Goal: Find contact information: Find contact information

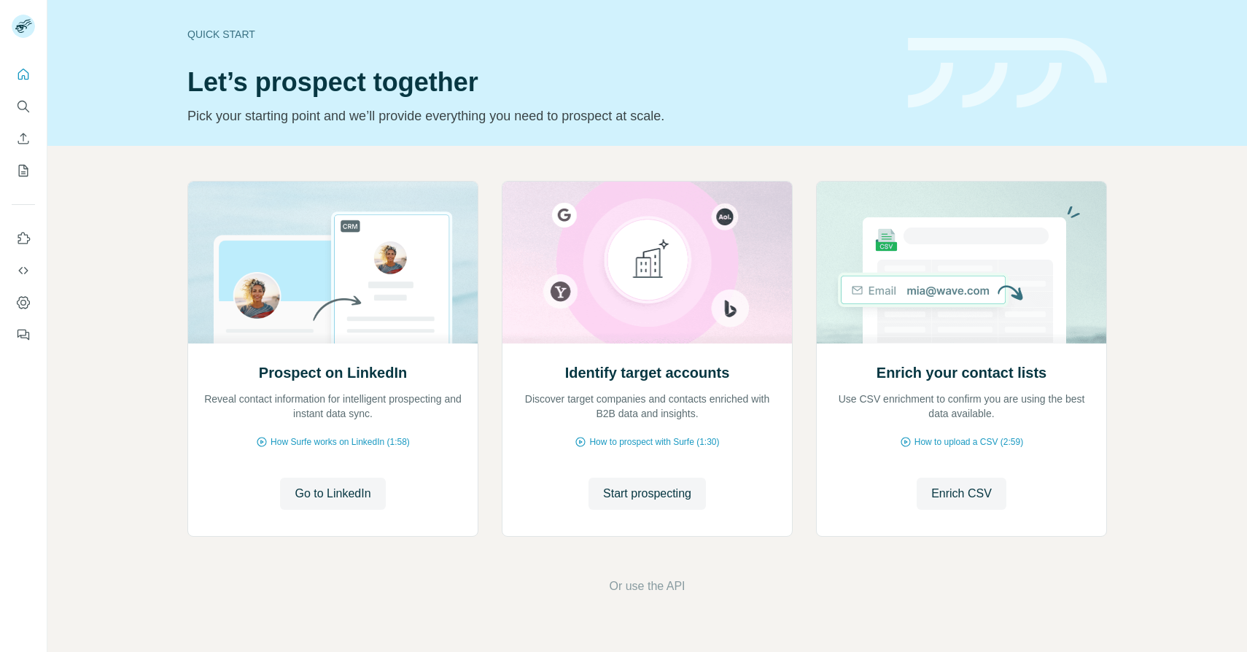
click at [18, 104] on icon "Search" at bounding box center [22, 105] width 9 height 9
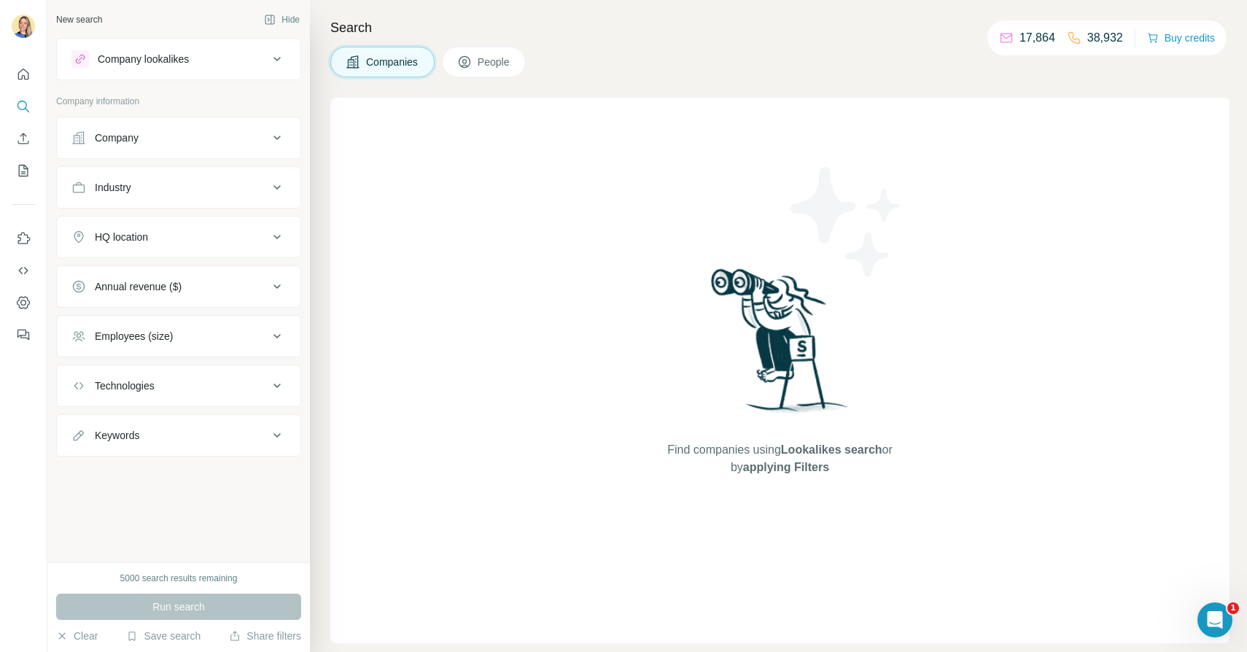
click at [150, 74] on button "Company lookalikes" at bounding box center [179, 59] width 244 height 35
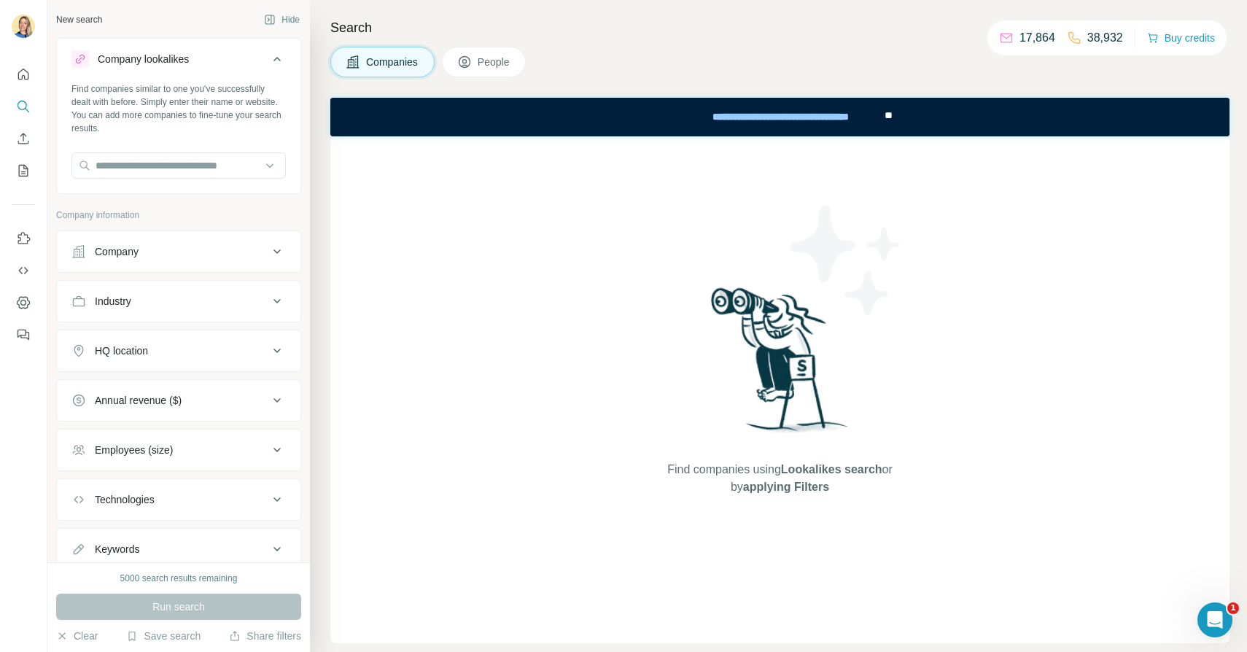
click at [267, 56] on div "Company lookalikes" at bounding box center [169, 59] width 197 height 18
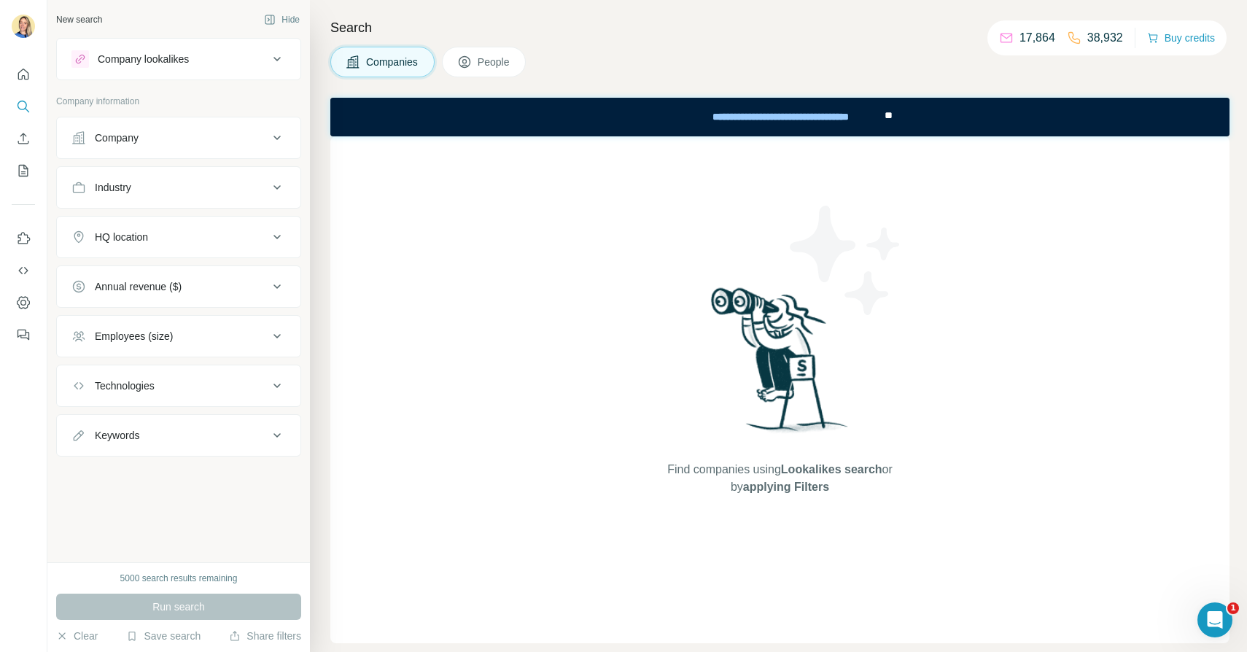
click at [144, 144] on div "Company" at bounding box center [169, 138] width 197 height 15
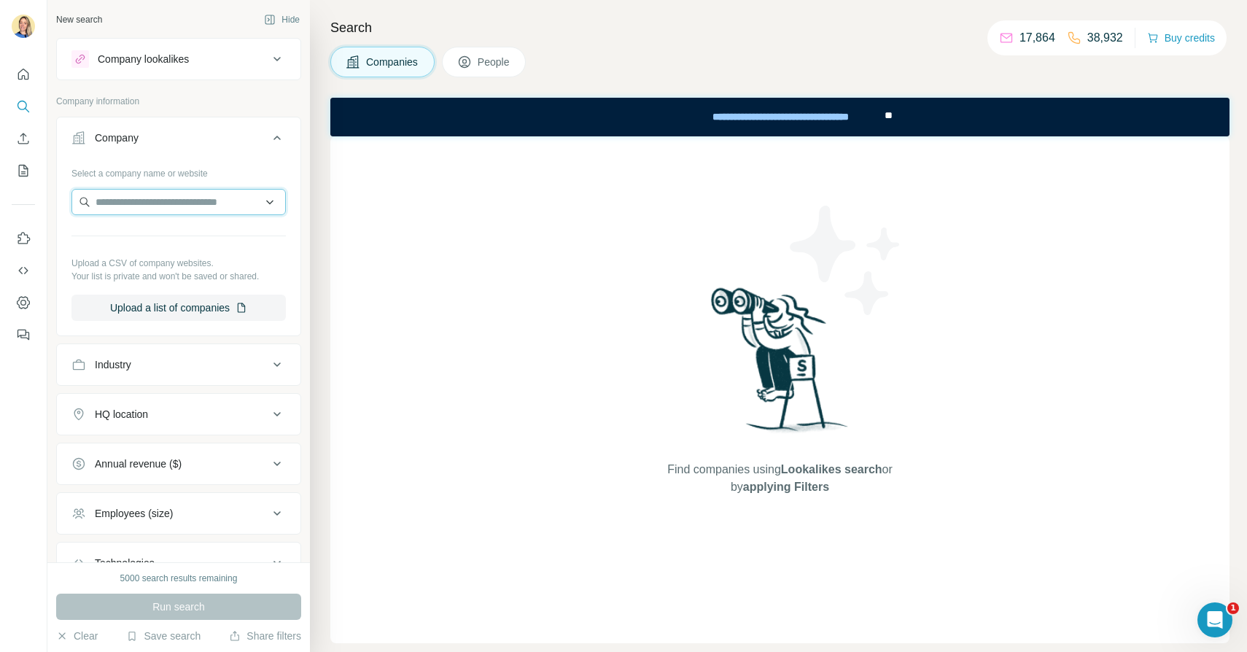
click at [106, 206] on input "text" at bounding box center [178, 202] width 214 height 26
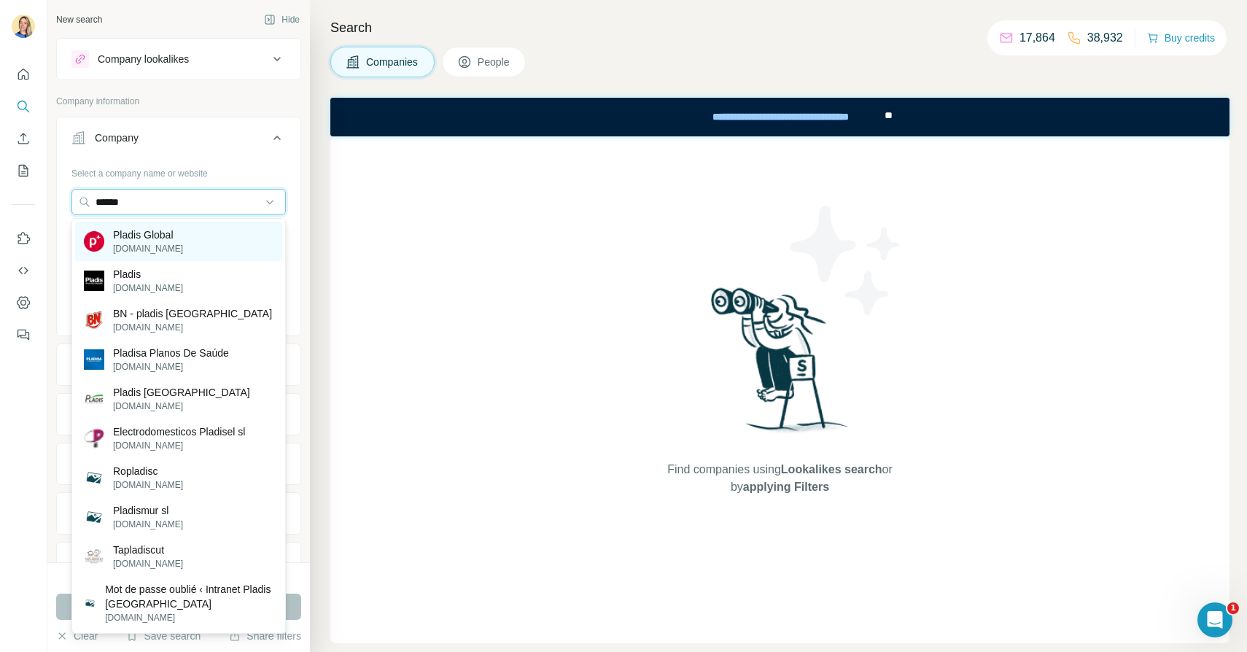
type input "******"
click at [158, 245] on p "[DOMAIN_NAME]" at bounding box center [148, 248] width 70 height 13
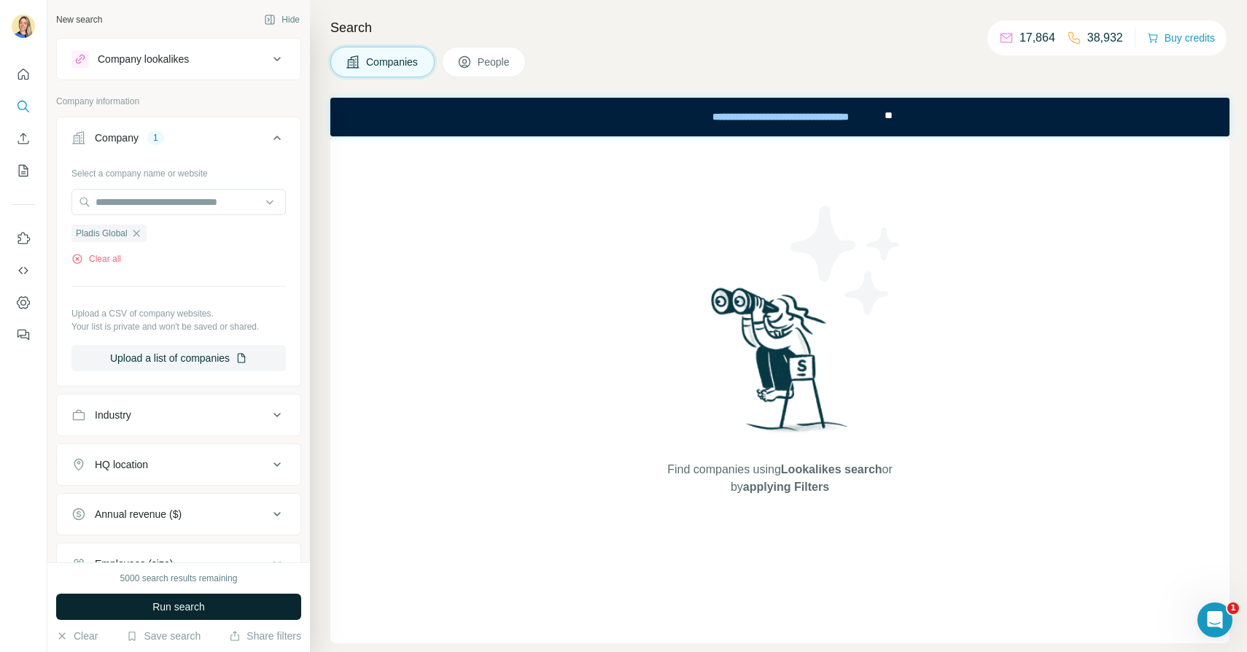
click at [227, 600] on button "Run search" at bounding box center [178, 607] width 245 height 26
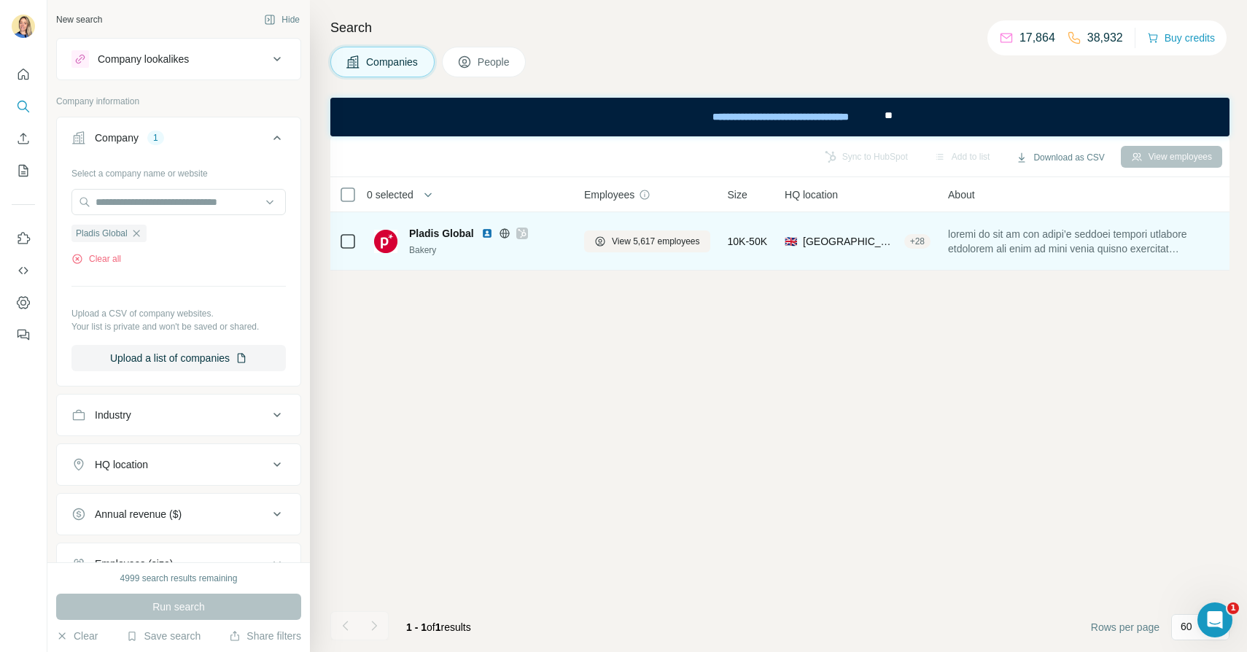
click at [430, 226] on span "Pladis Global" at bounding box center [441, 233] width 65 height 15
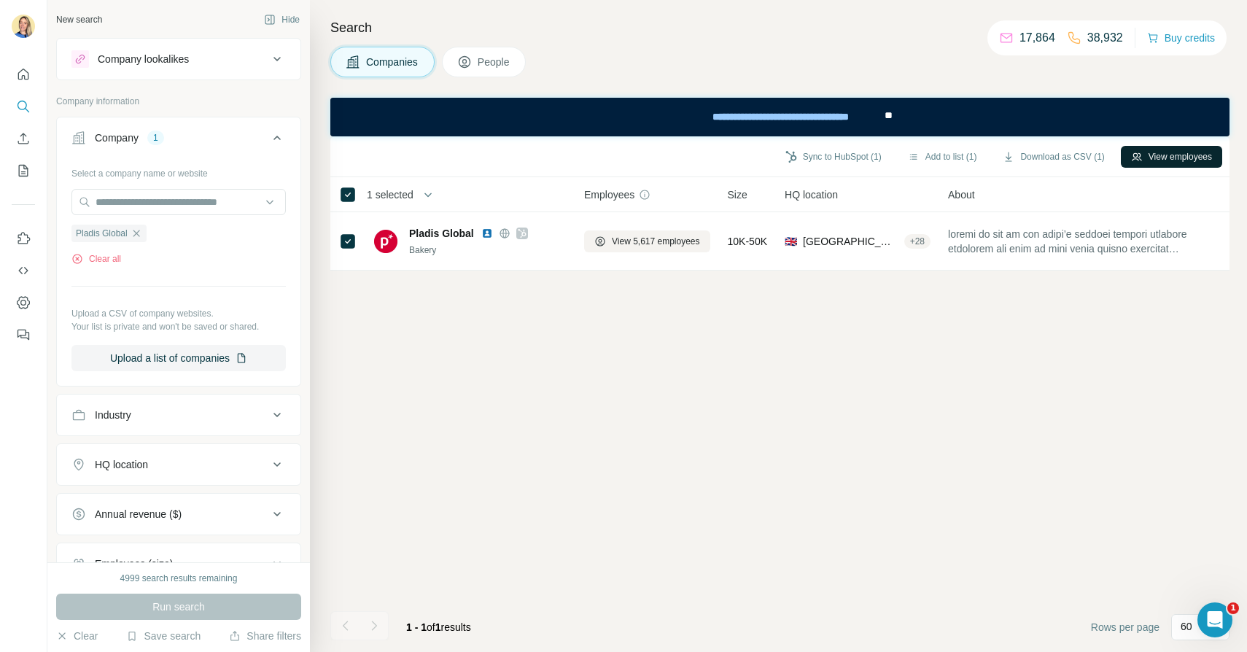
click at [1153, 163] on button "View employees" at bounding box center [1171, 157] width 101 height 22
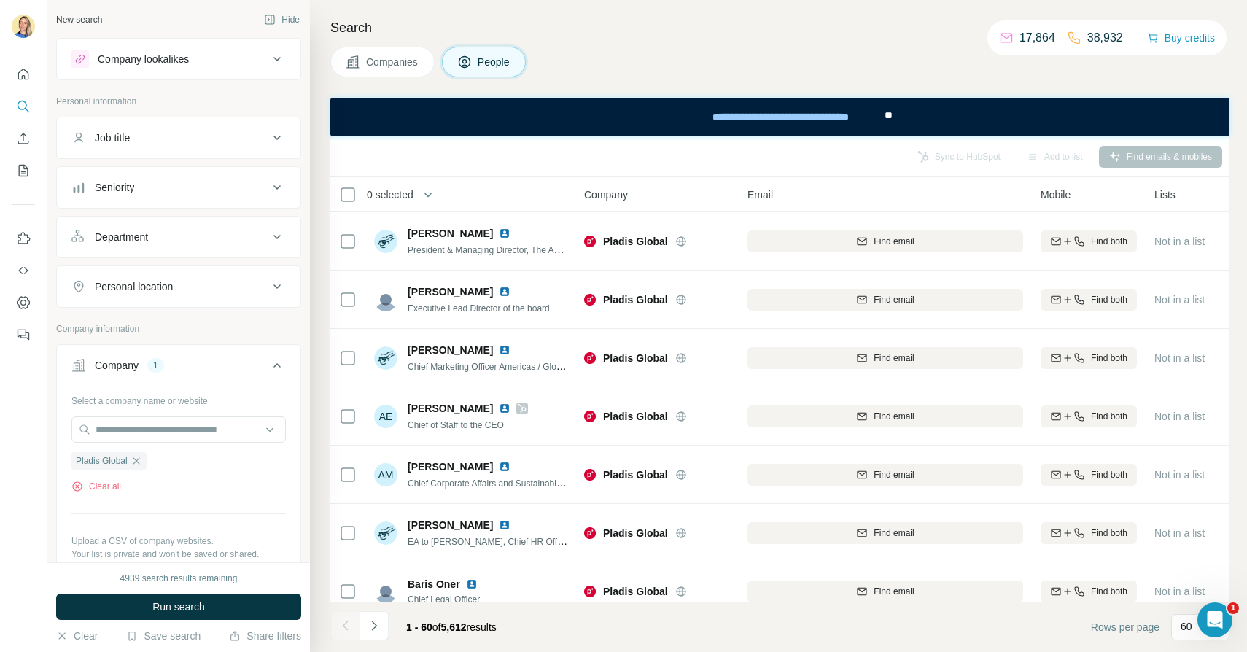
click at [174, 139] on div "Job title" at bounding box center [169, 138] width 197 height 15
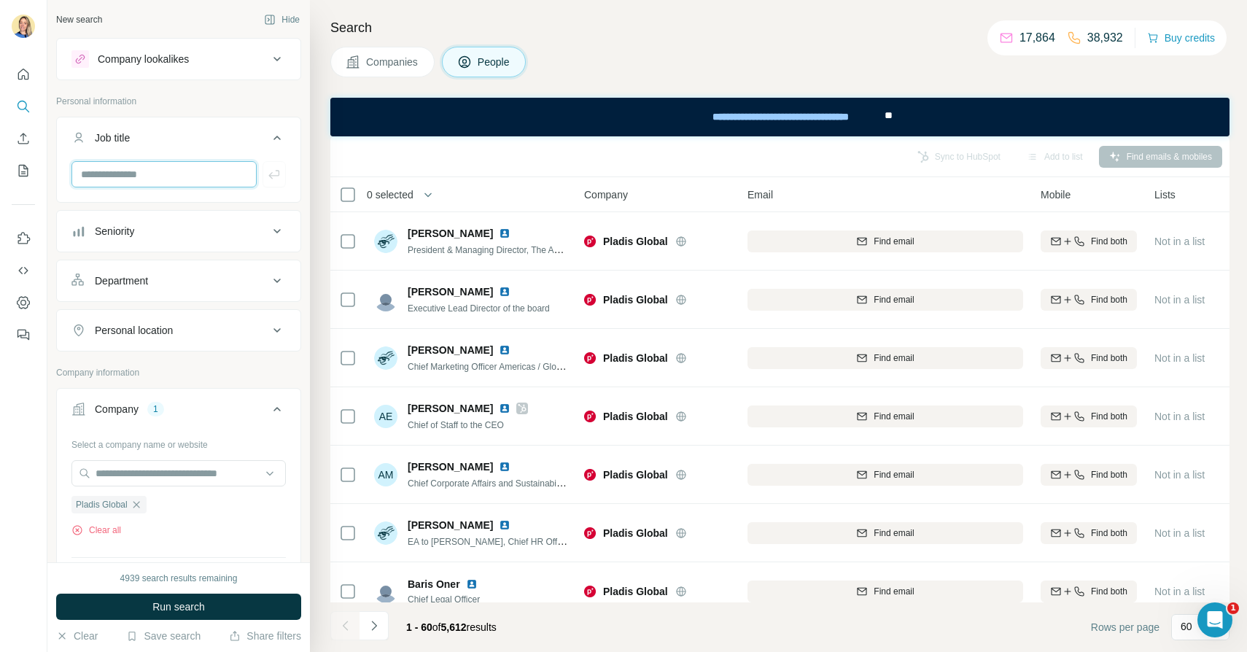
click at [146, 181] on input "text" at bounding box center [163, 174] width 185 height 26
type input "**********"
click at [276, 175] on icon "button" at bounding box center [273, 174] width 11 height 9
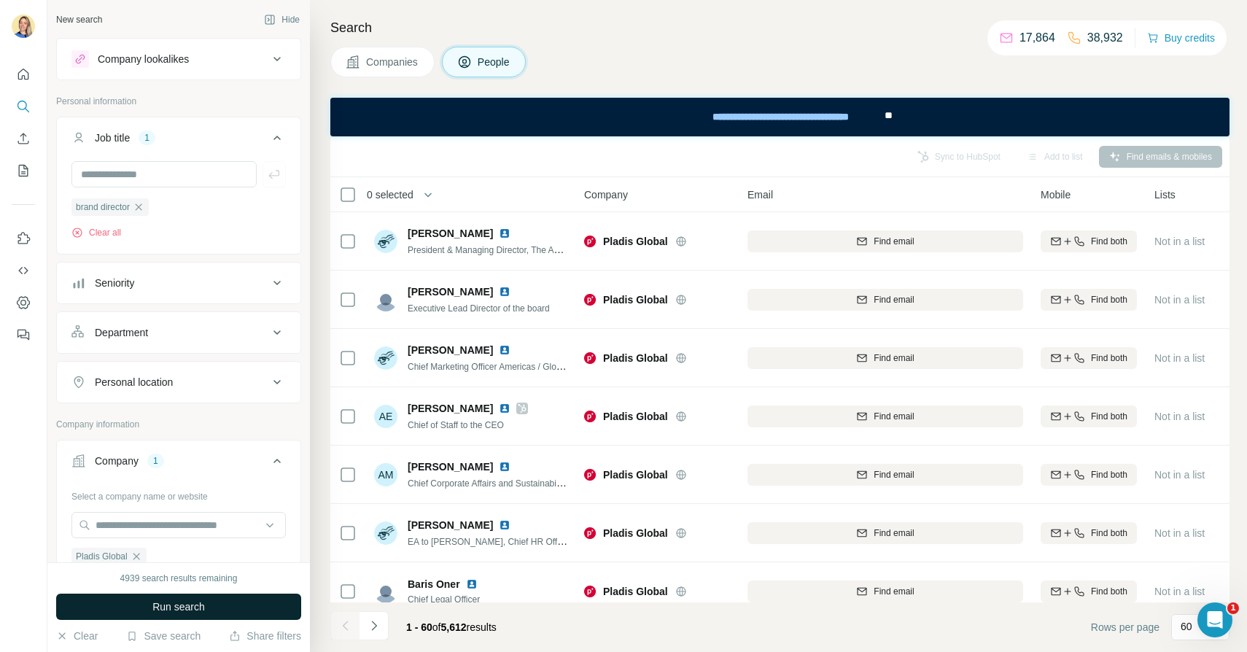
click at [162, 605] on span "Run search" at bounding box center [178, 607] width 53 height 15
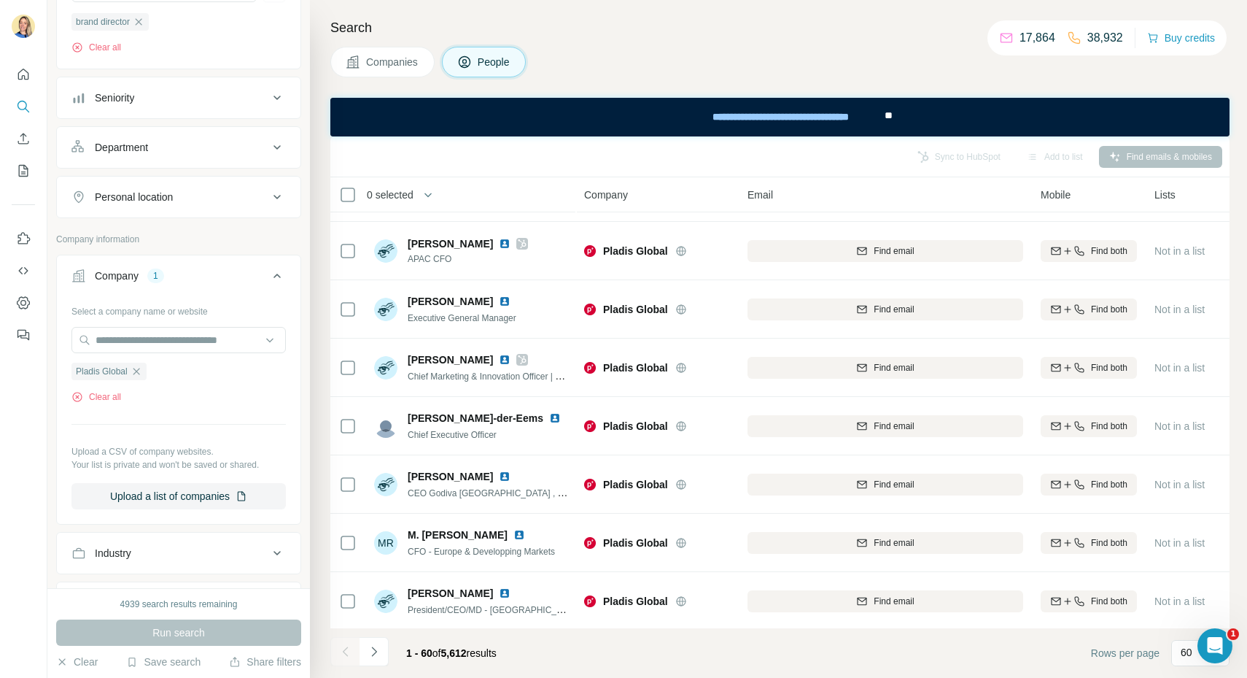
scroll to position [209, 0]
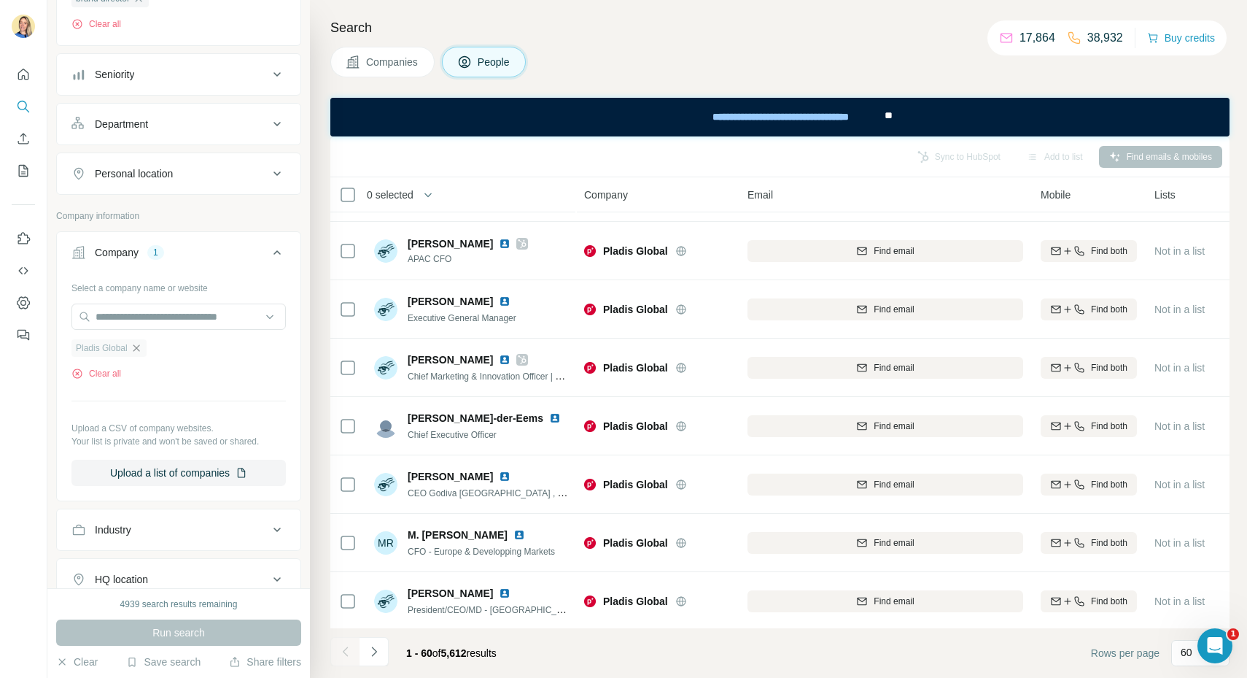
click at [138, 352] on icon "button" at bounding box center [137, 348] width 12 height 12
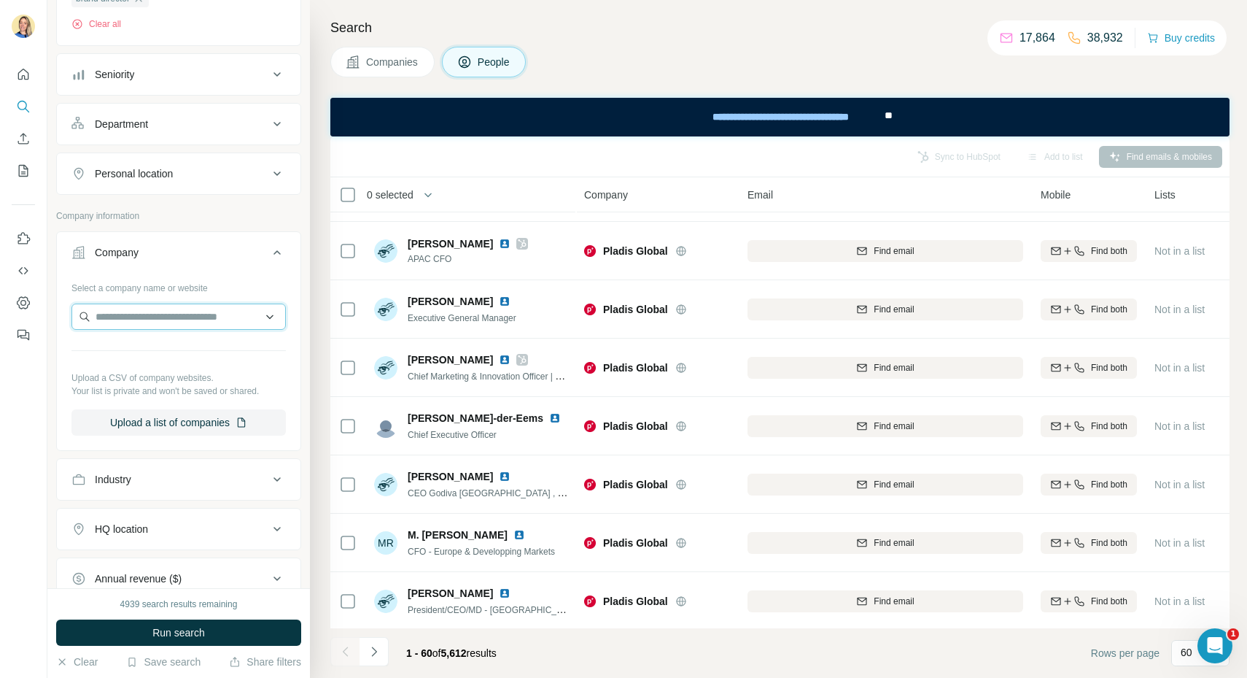
click at [119, 319] on input "text" at bounding box center [178, 316] width 214 height 26
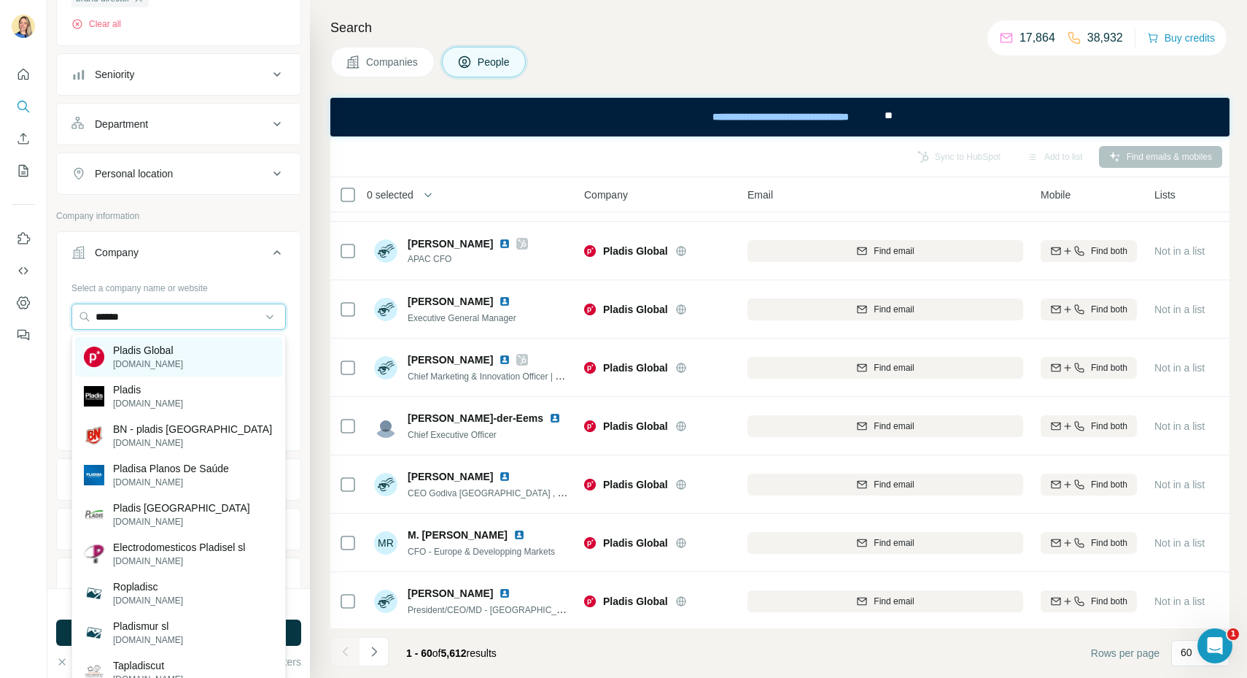
type input "******"
click at [147, 346] on p "Pladis Global" at bounding box center [148, 350] width 70 height 15
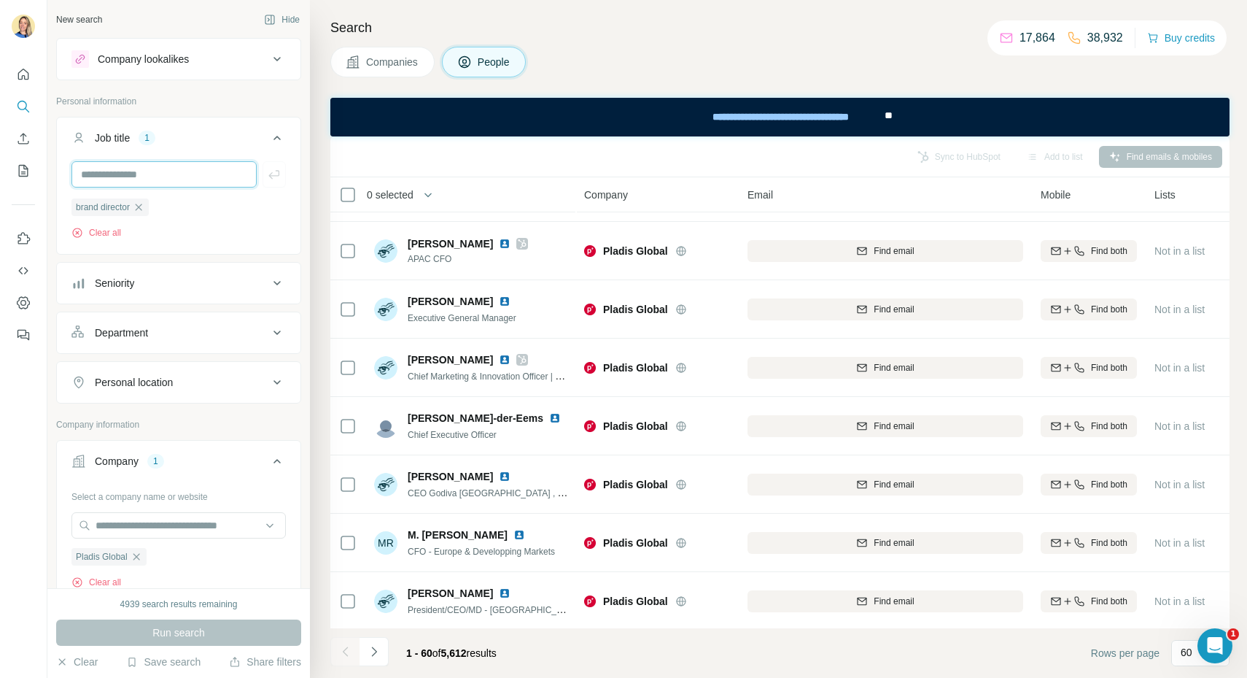
click at [118, 172] on input "text" at bounding box center [163, 174] width 185 height 26
click at [117, 255] on ul "Job title 1 brand director Clear all Seniority Department Personal location" at bounding box center [178, 260] width 245 height 287
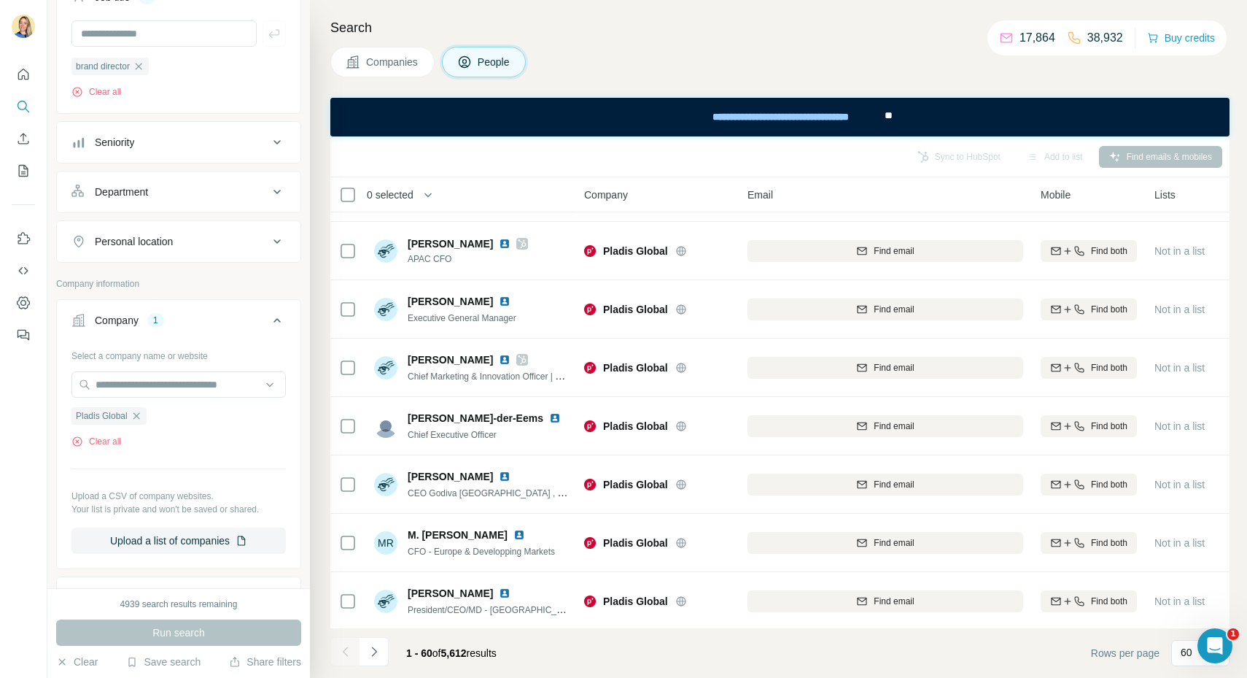
scroll to position [153, 0]
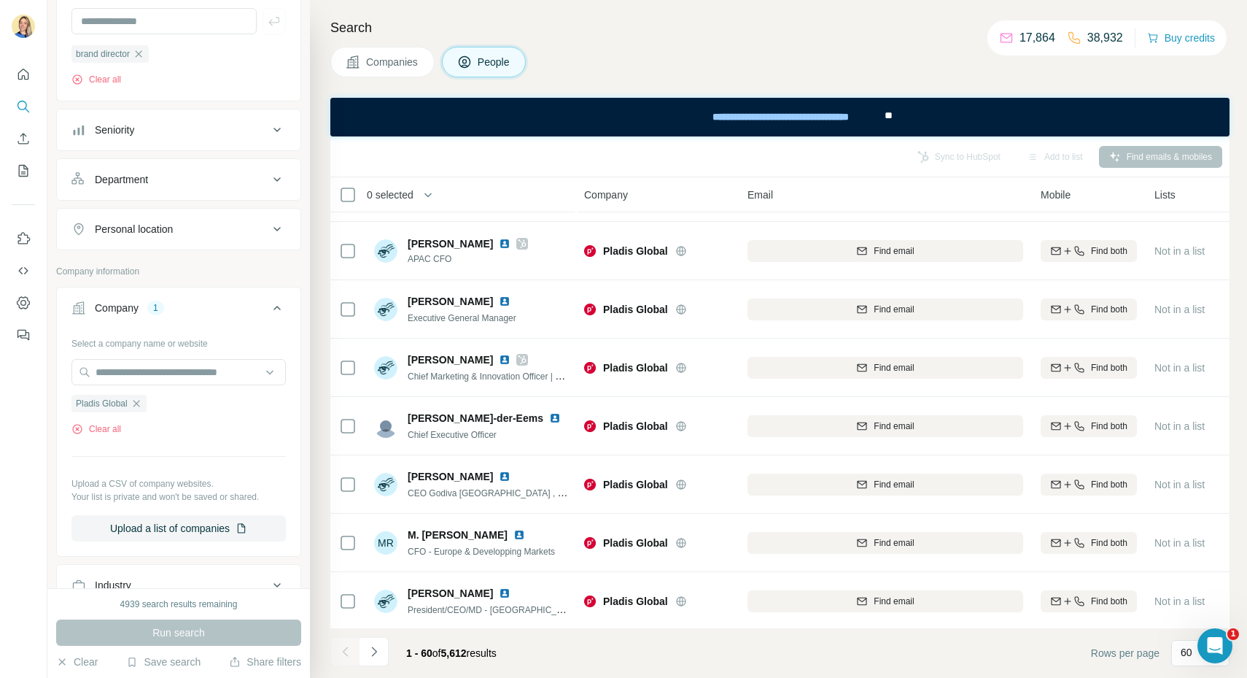
click at [139, 633] on div "Run search" at bounding box center [178, 632] width 245 height 26
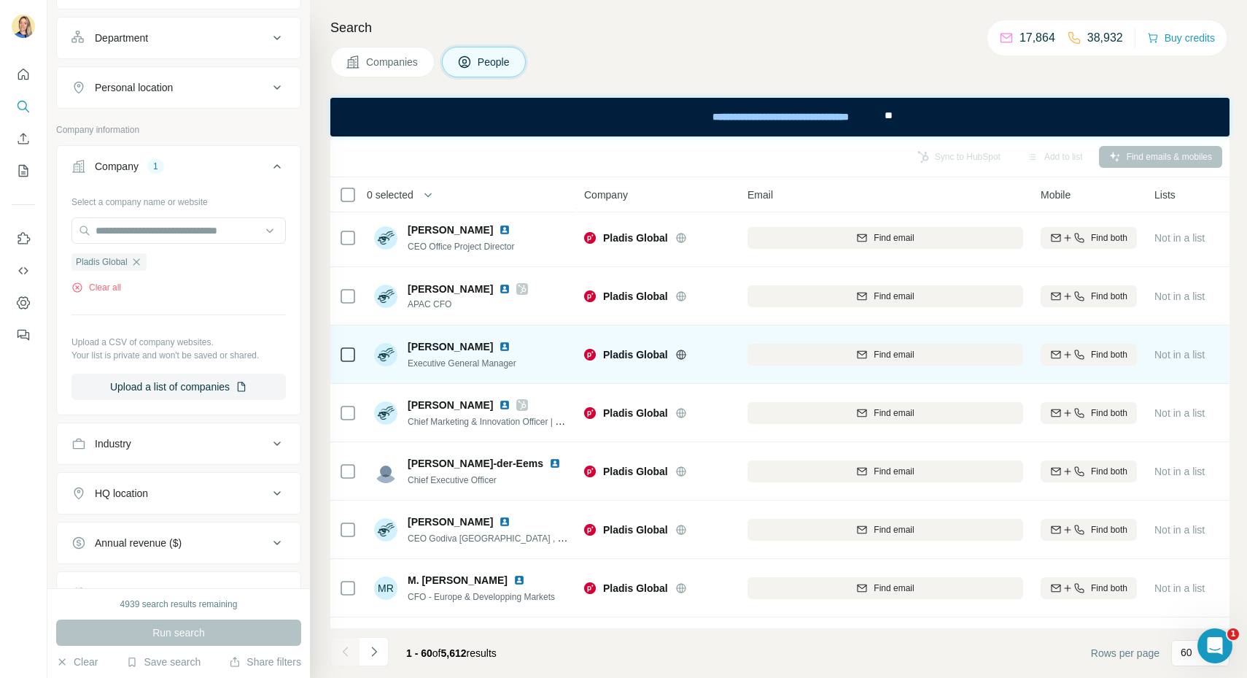
scroll to position [999, 0]
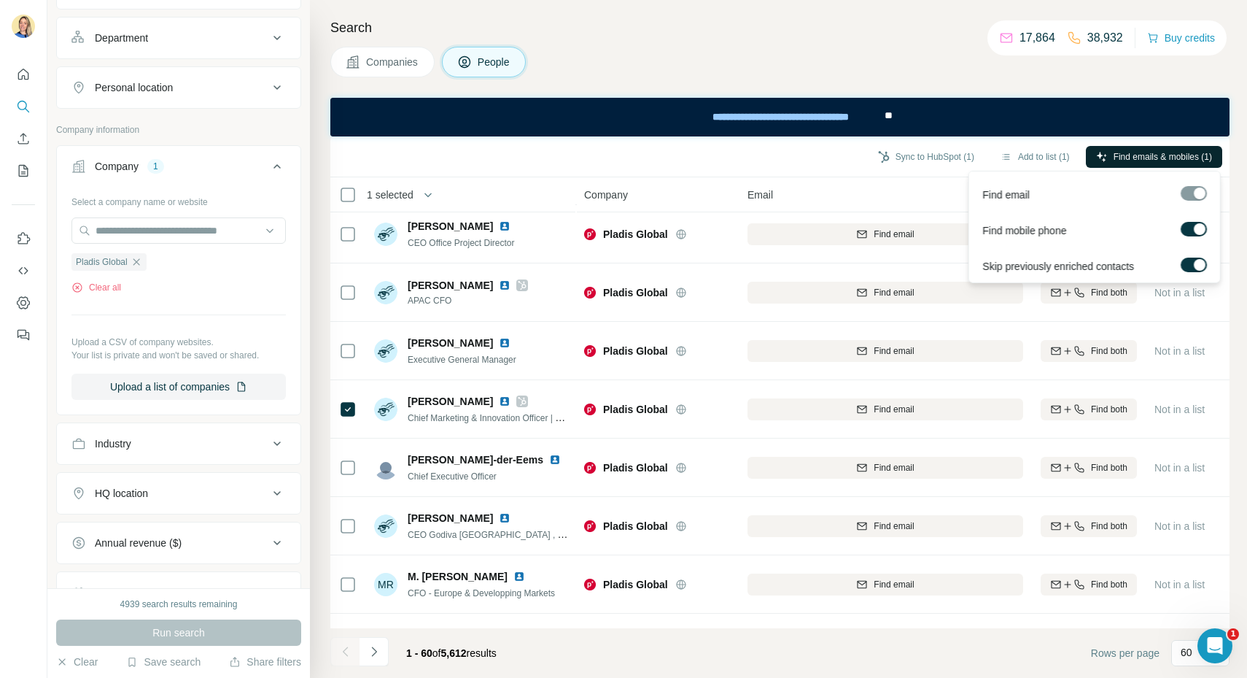
click at [1134, 160] on span "Find emails & mobiles (1)" at bounding box center [1163, 156] width 98 height 13
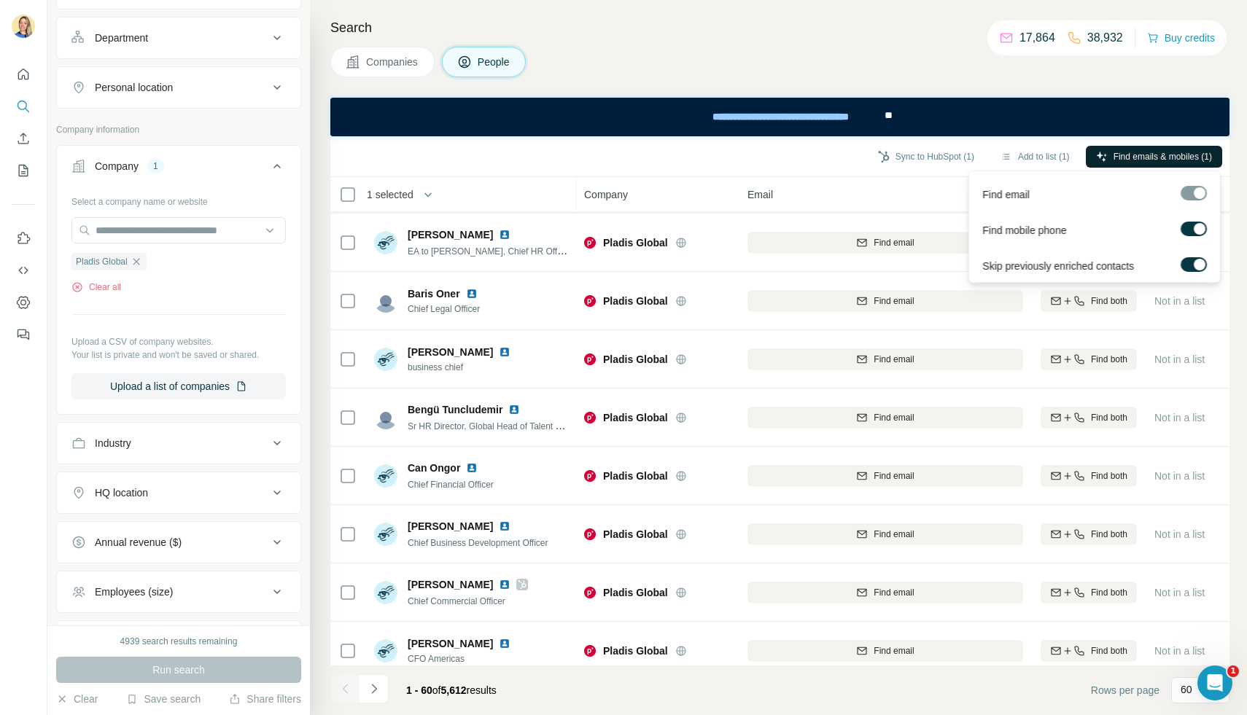
scroll to position [278, 0]
